Goal: Information Seeking & Learning: Learn about a topic

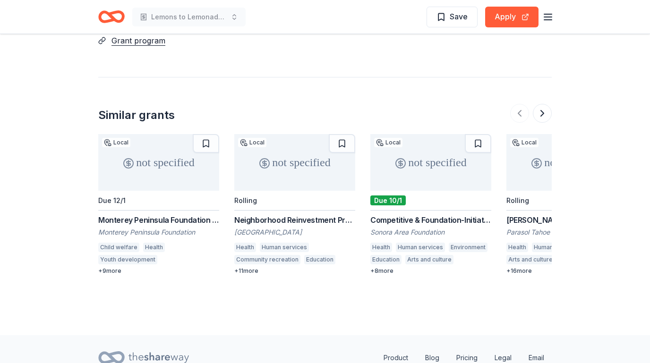
scroll to position [832, 0]
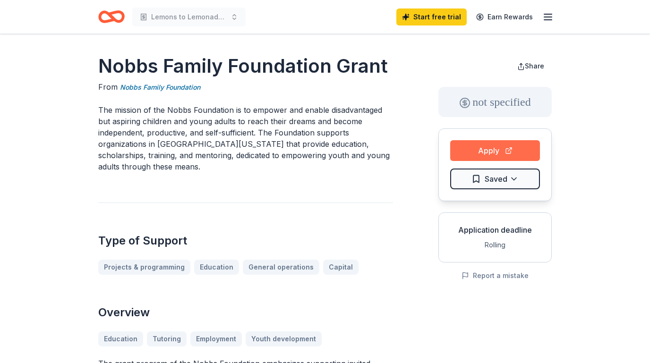
click at [486, 152] on button "Apply" at bounding box center [495, 150] width 90 height 21
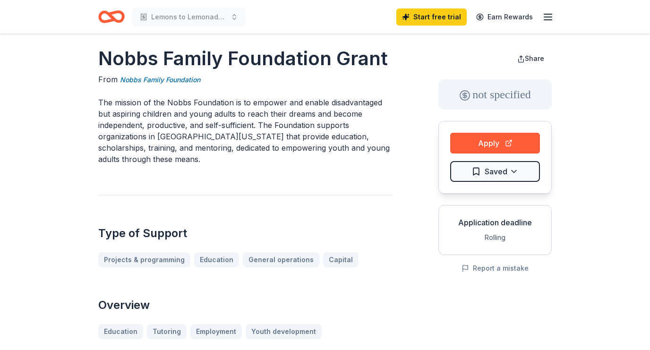
scroll to position [15, 0]
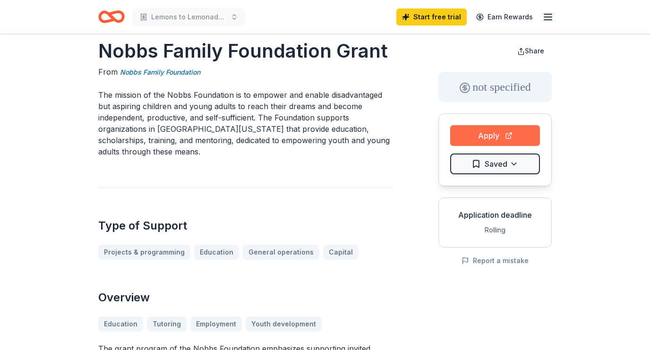
click at [491, 133] on button "Apply" at bounding box center [495, 135] width 90 height 21
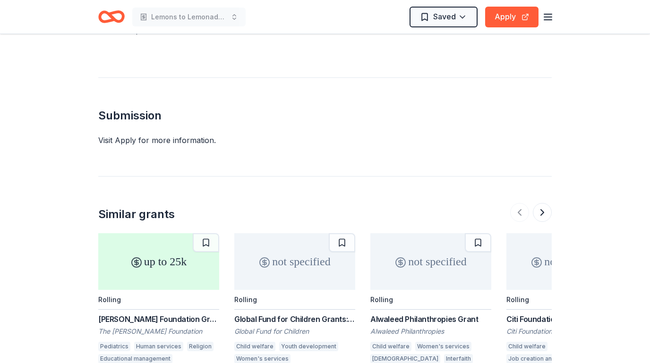
scroll to position [706, 0]
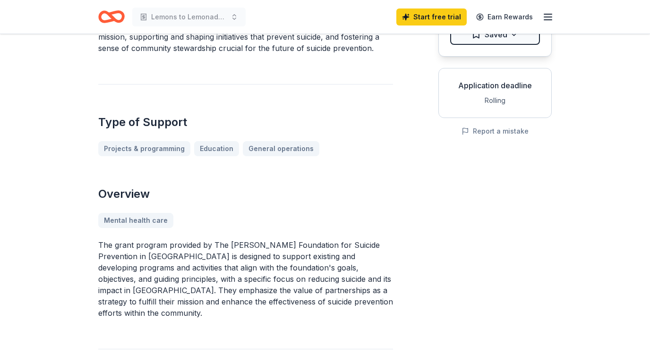
scroll to position [147, 0]
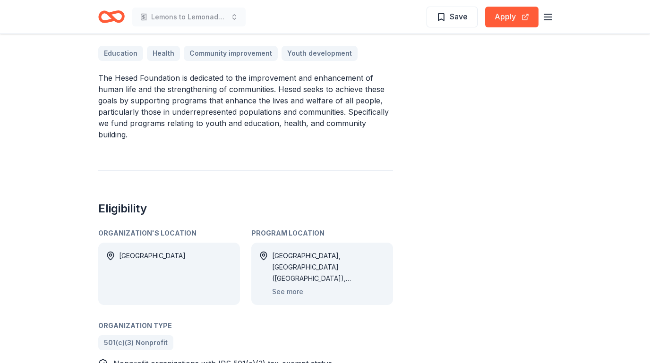
scroll to position [288, 0]
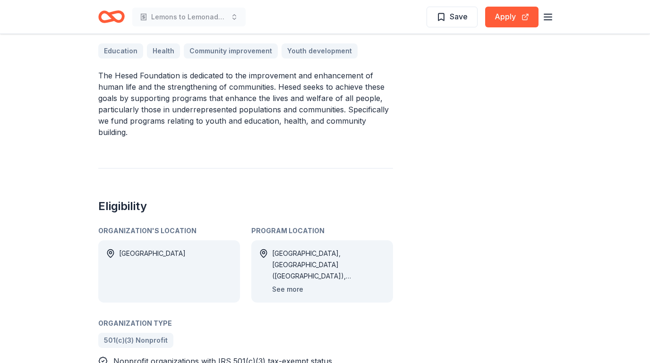
click at [288, 289] on button "See more" at bounding box center [287, 289] width 31 height 11
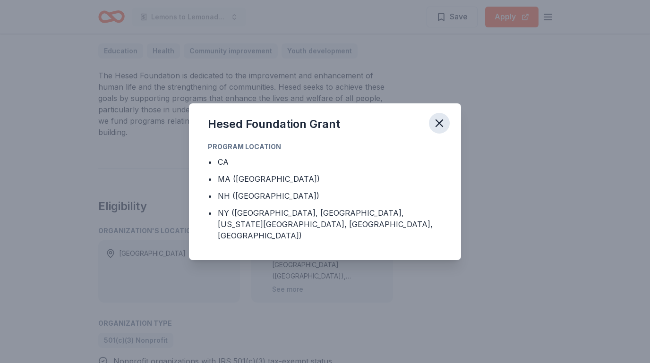
click at [440, 127] on icon "button" at bounding box center [439, 123] width 7 height 7
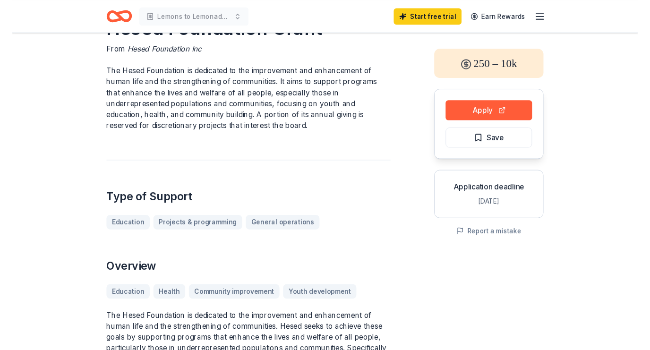
scroll to position [24, 0]
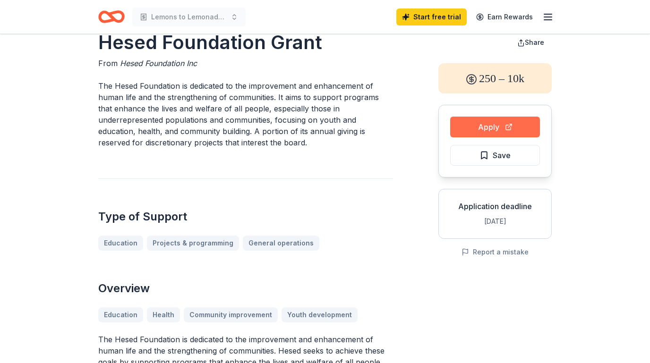
click at [467, 126] on button "Apply" at bounding box center [495, 127] width 90 height 21
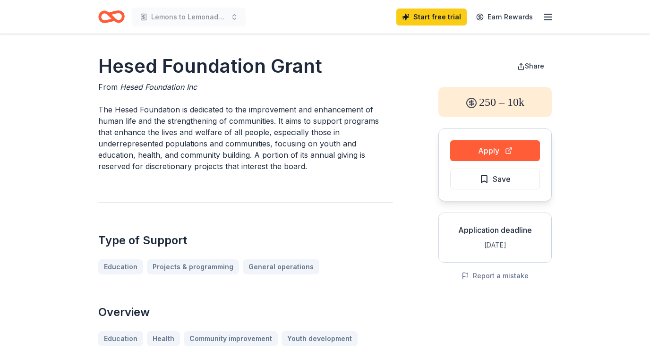
scroll to position [0, 0]
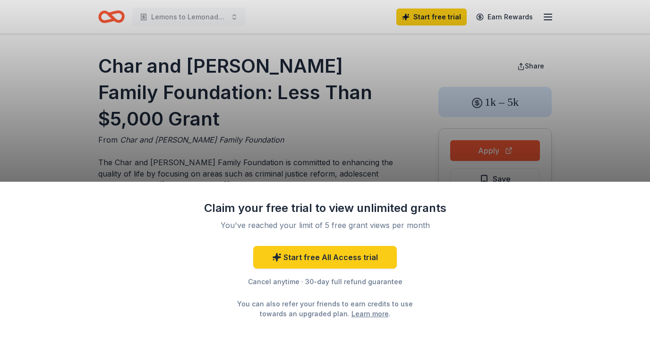
click at [271, 152] on div "Claim your free trial to view unlimited grants You've reached your limit of 5 f…" at bounding box center [325, 181] width 650 height 363
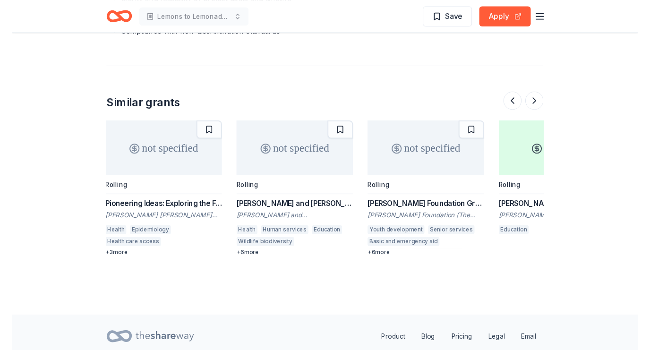
scroll to position [0, 277]
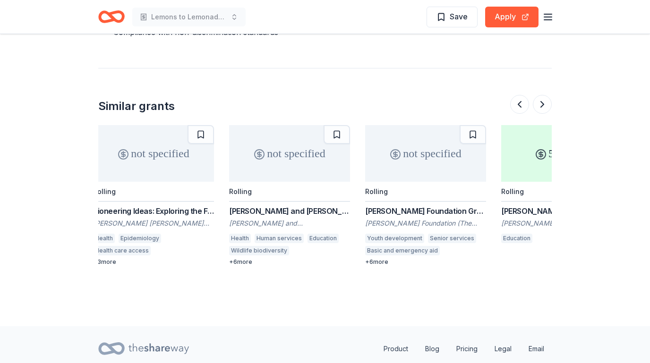
click at [402, 152] on div "not specified" at bounding box center [425, 153] width 121 height 57
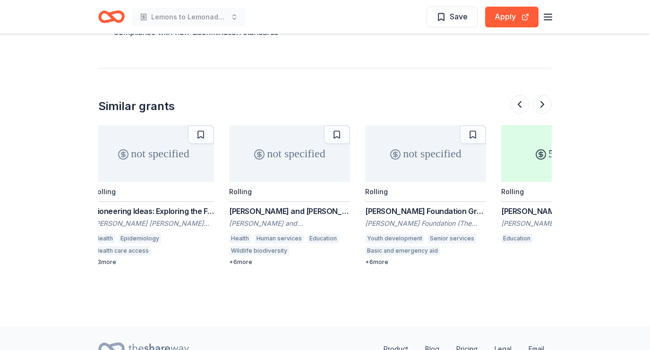
click at [400, 148] on div "not specified" at bounding box center [425, 153] width 121 height 57
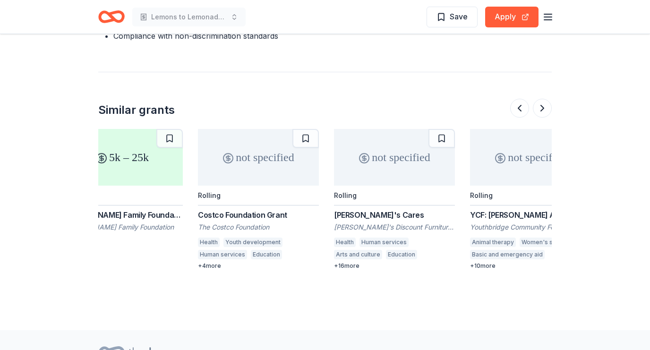
scroll to position [0, 716]
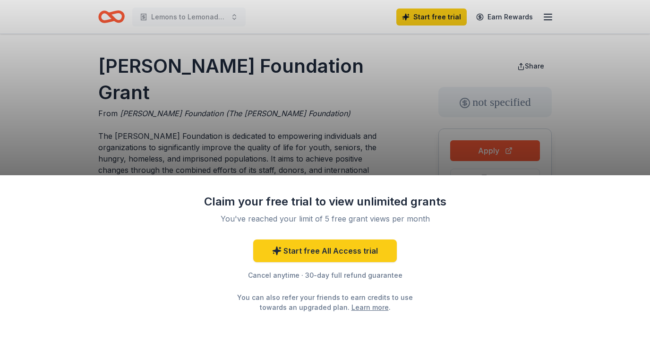
click at [479, 148] on div "Claim your free trial to view unlimited grants You've reached your limit of 5 f…" at bounding box center [325, 175] width 650 height 350
click at [479, 149] on div "Claim your free trial to view unlimited grants You've reached your limit of 5 f…" at bounding box center [325, 175] width 650 height 350
click at [384, 126] on div "Claim your free trial to view unlimited grants You've reached your limit of 5 f…" at bounding box center [325, 175] width 650 height 350
